Goal: Information Seeking & Learning: Learn about a topic

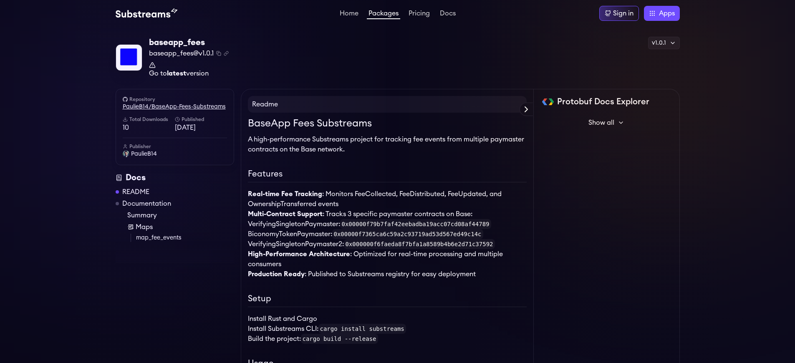
click at [174, 107] on link "PaulieB14/BaseApp-Fees-Substreams" at bounding box center [175, 107] width 104 height 8
click at [181, 53] on span "baseapp_fees@v1.0.1" at bounding box center [181, 53] width 65 height 10
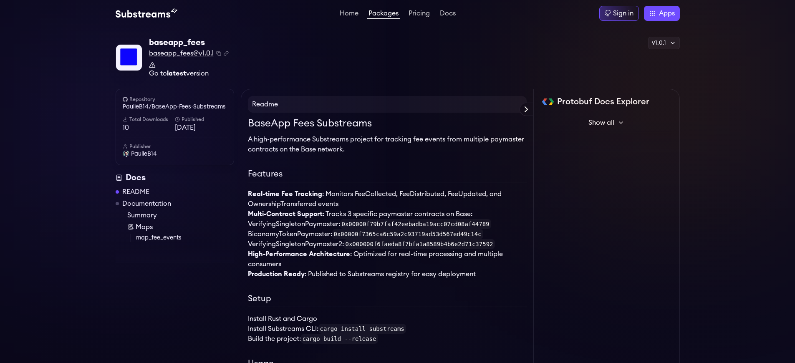
click at [181, 53] on span "baseapp_fees@v1.0.1" at bounding box center [181, 53] width 65 height 10
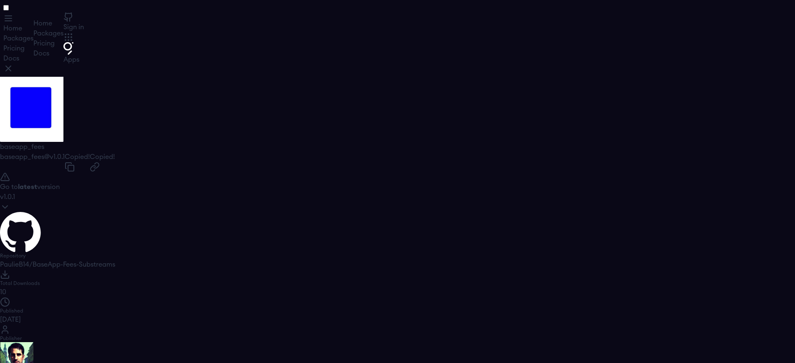
click at [33, 157] on span "baseapp_fees@v1.0.1" at bounding box center [32, 157] width 65 height 7
